Goal: Use online tool/utility

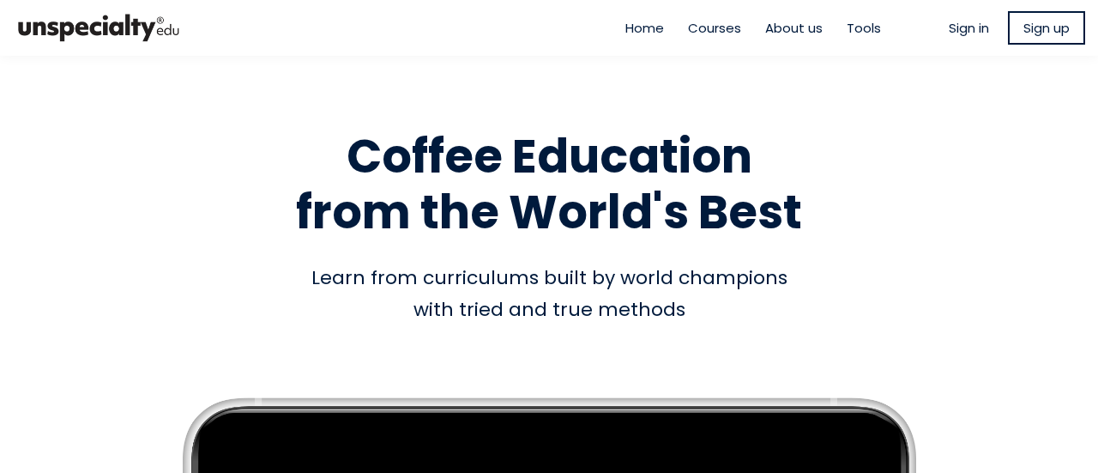
click at [868, 21] on ul "Home Courses About us Tools" at bounding box center [754, 28] width 280 height 20
click at [856, 27] on span "Tools" at bounding box center [864, 28] width 34 height 20
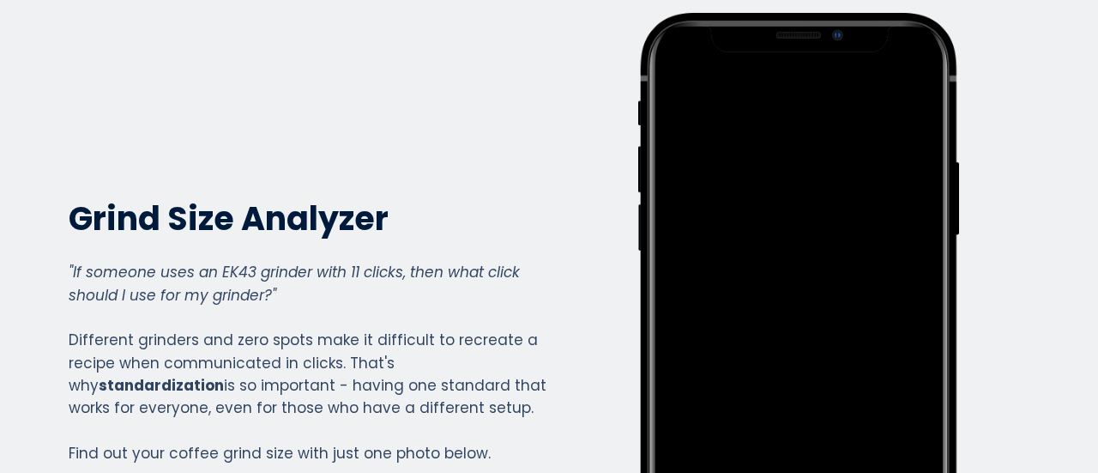
scroll to position [86, 0]
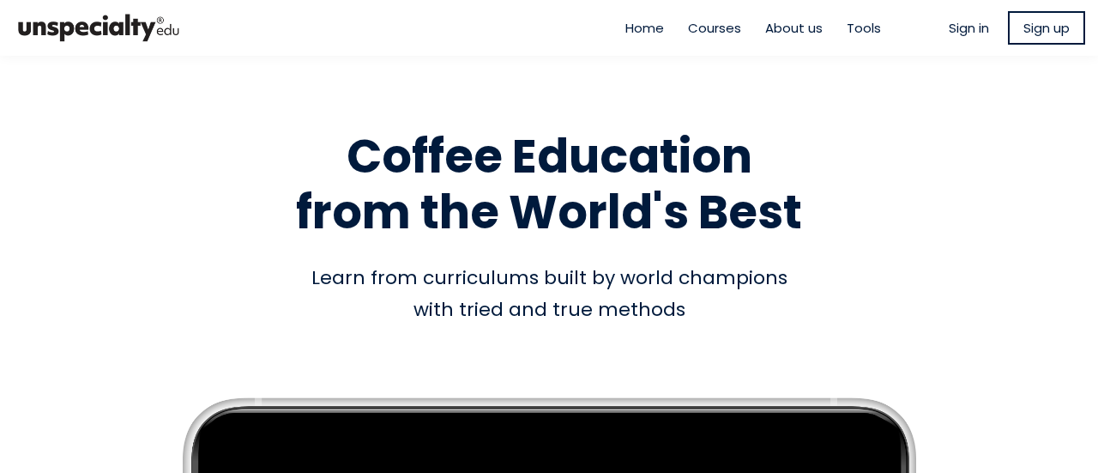
click at [65, 190] on h1 "Coffee Education from the World's Best" at bounding box center [549, 185] width 978 height 112
click at [847, 27] on span "Tools" at bounding box center [864, 28] width 34 height 20
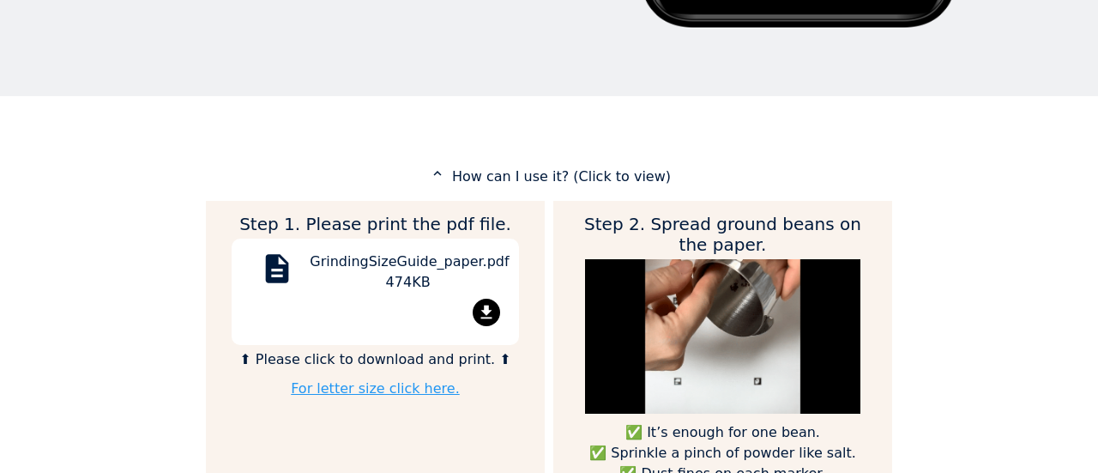
scroll to position [772, 0]
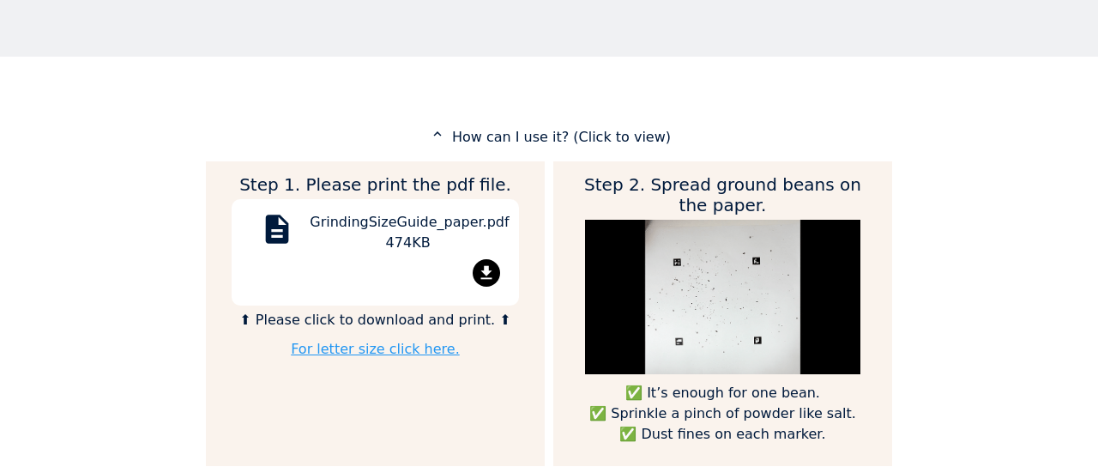
click at [481, 269] on mat-icon "file_download" at bounding box center [486, 272] width 27 height 27
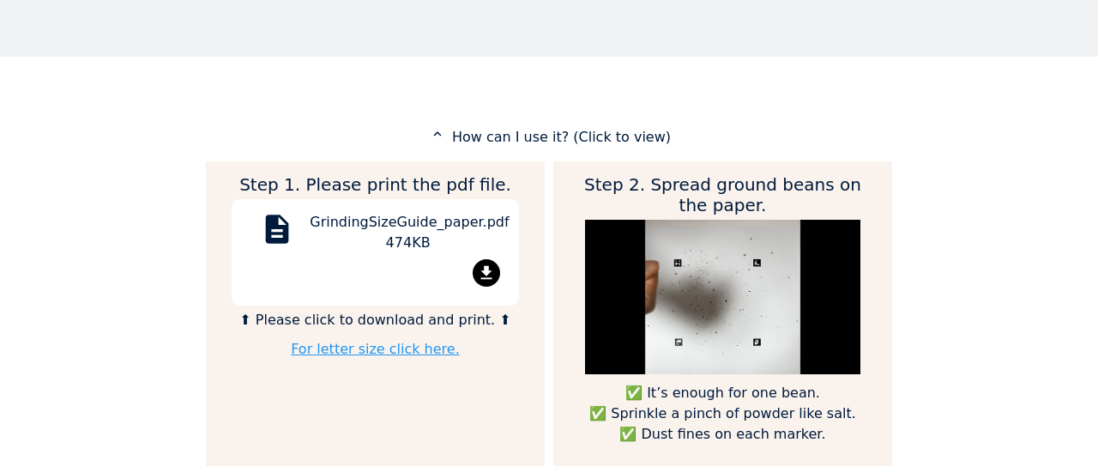
click at [493, 269] on mat-icon "file_download" at bounding box center [486, 272] width 27 height 27
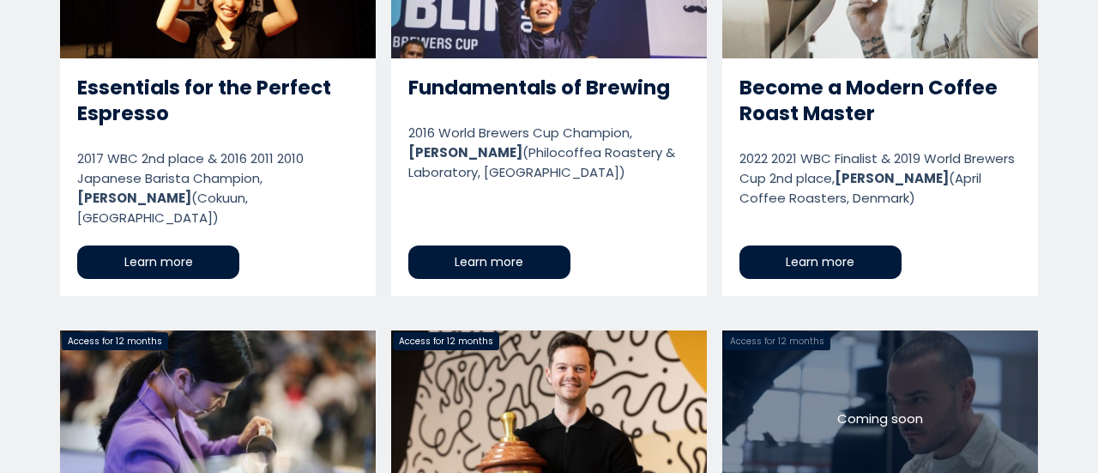
scroll to position [3690, 0]
